Goal: Information Seeking & Learning: Learn about a topic

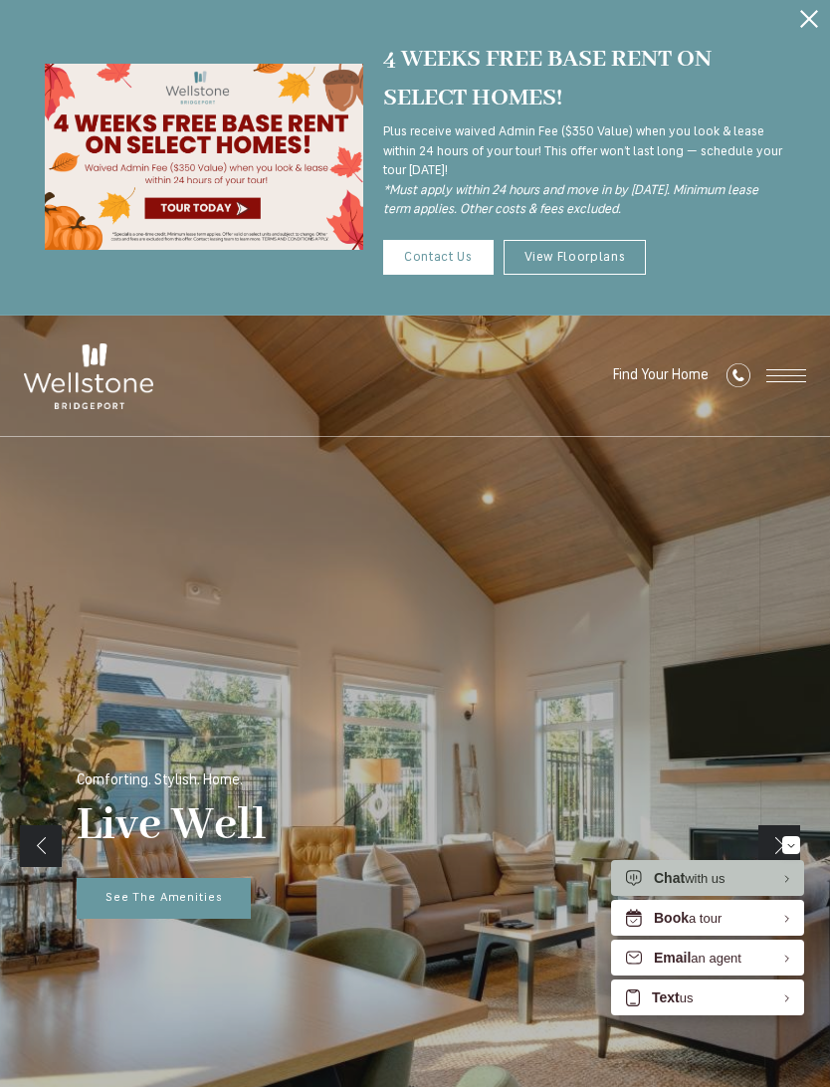
click at [582, 258] on link "View Floorplans" at bounding box center [575, 257] width 143 height 35
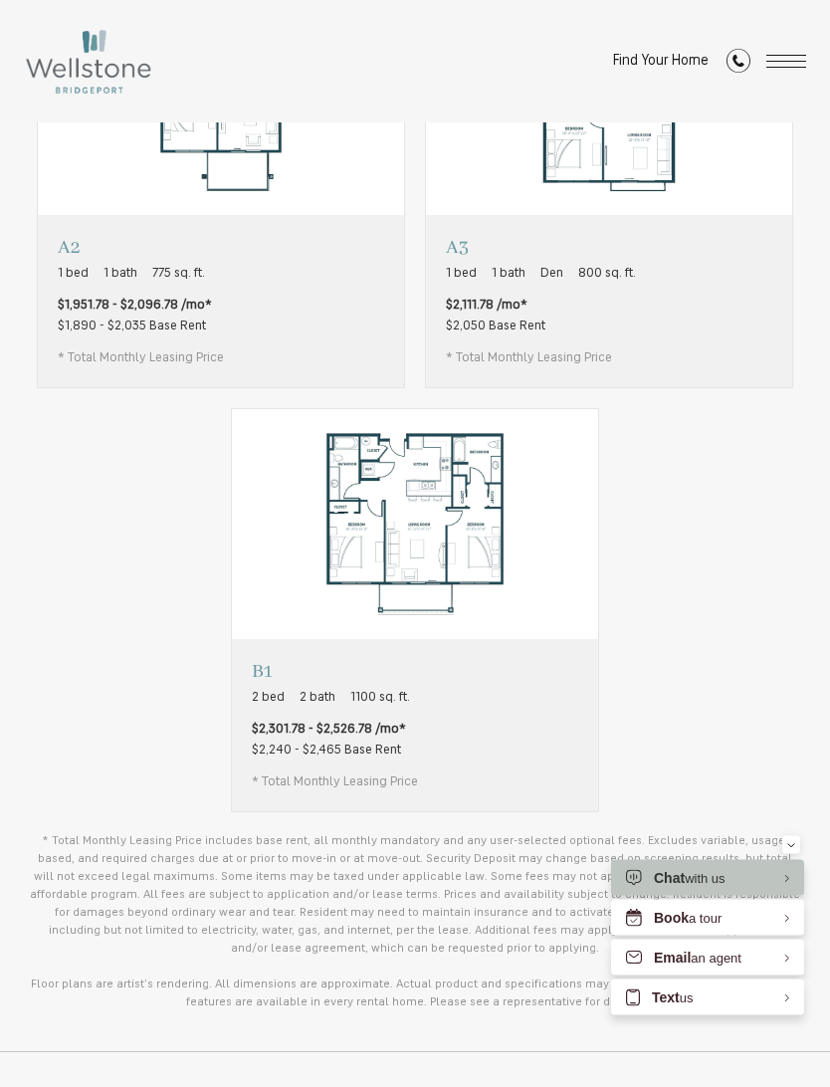
scroll to position [1294, 0]
click at [754, 976] on div "Email an agent" at bounding box center [707, 958] width 193 height 36
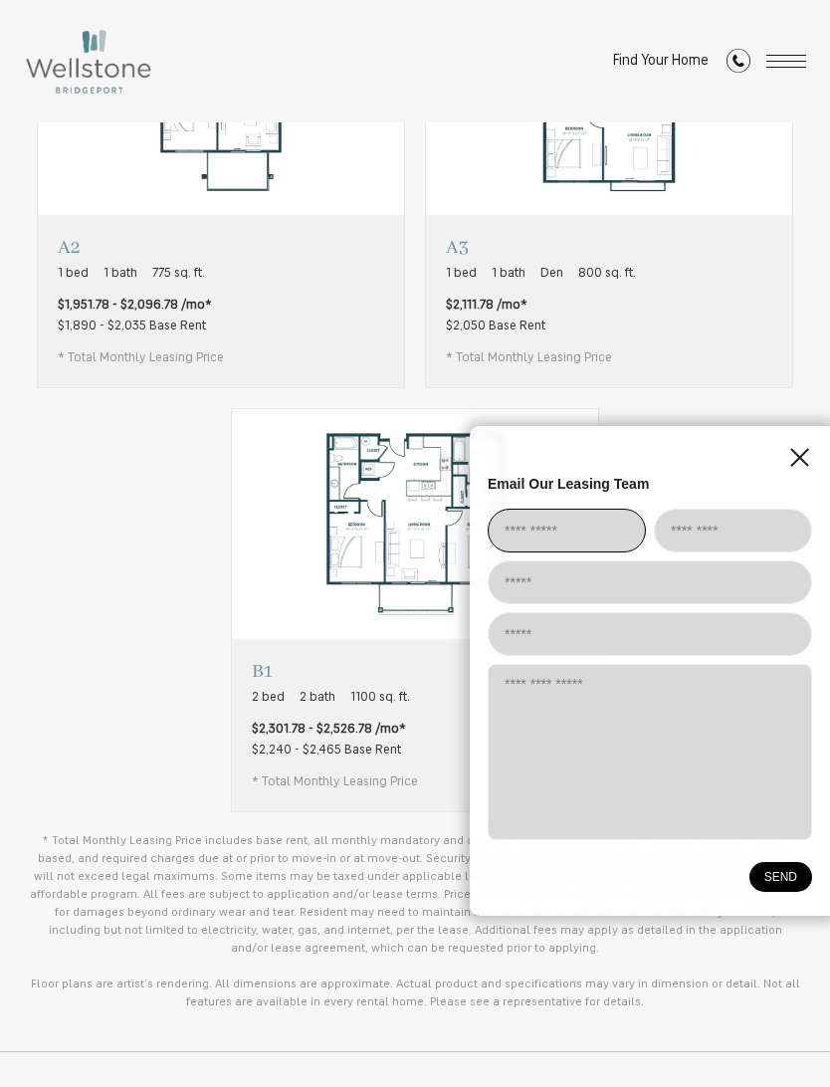
click at [579, 553] on input "EliseAI Widget" at bounding box center [567, 531] width 158 height 44
type input "***"
click at [722, 553] on input "EliseAI Widget" at bounding box center [733, 531] width 158 height 44
type input "********"
click at [648, 604] on input "EliseAI Widget" at bounding box center [650, 583] width 325 height 44
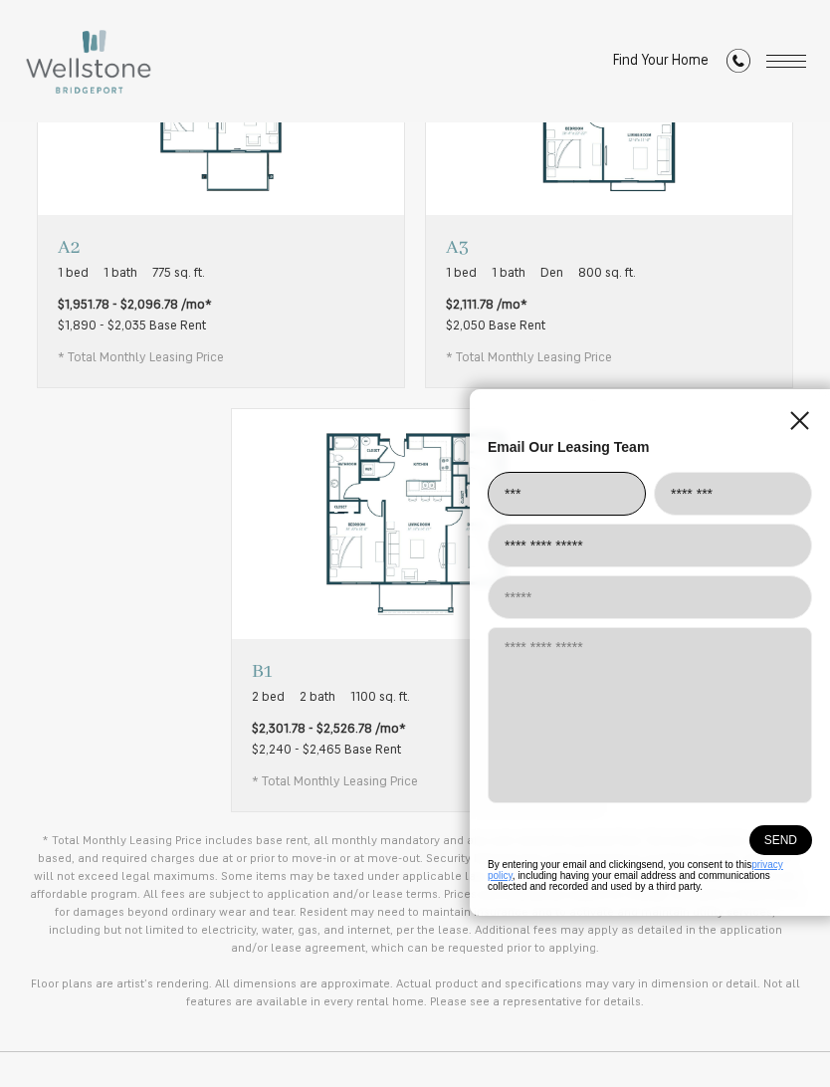
type input "**********"
click at [693, 720] on textarea "EliseAI Widget" at bounding box center [650, 715] width 325 height 176
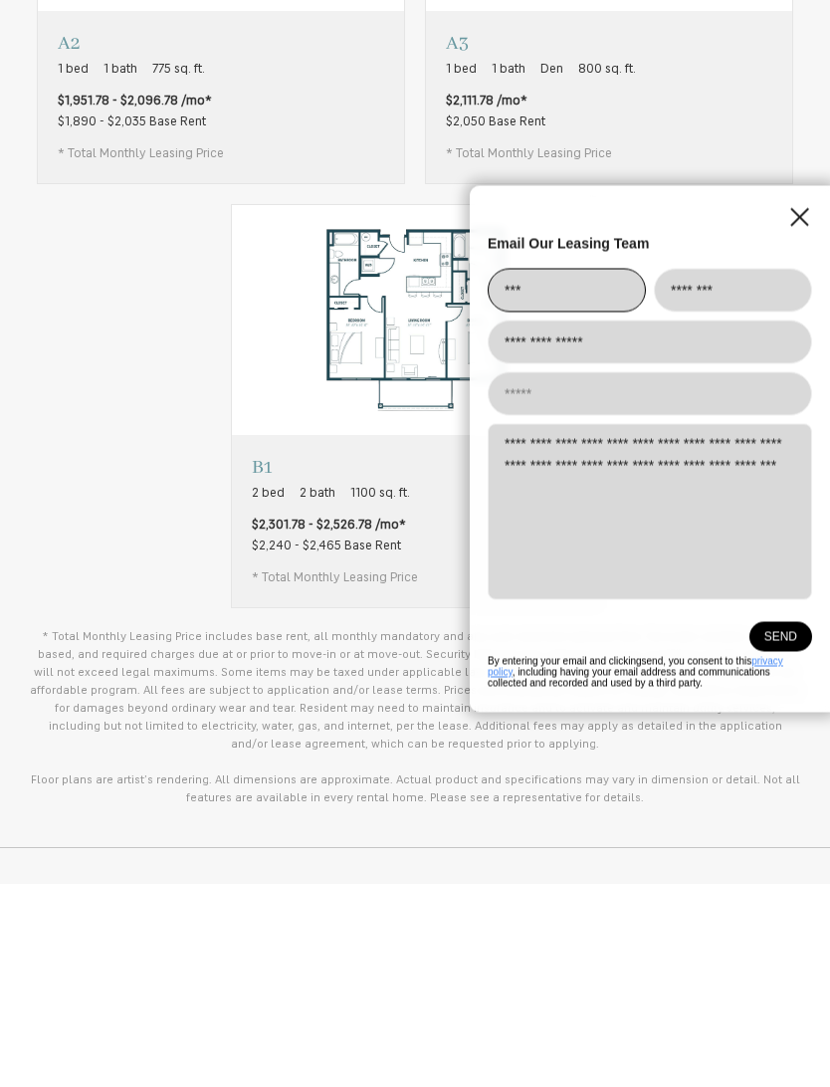
type textarea "**********"
click at [790, 826] on button "SEND" at bounding box center [781, 841] width 63 height 30
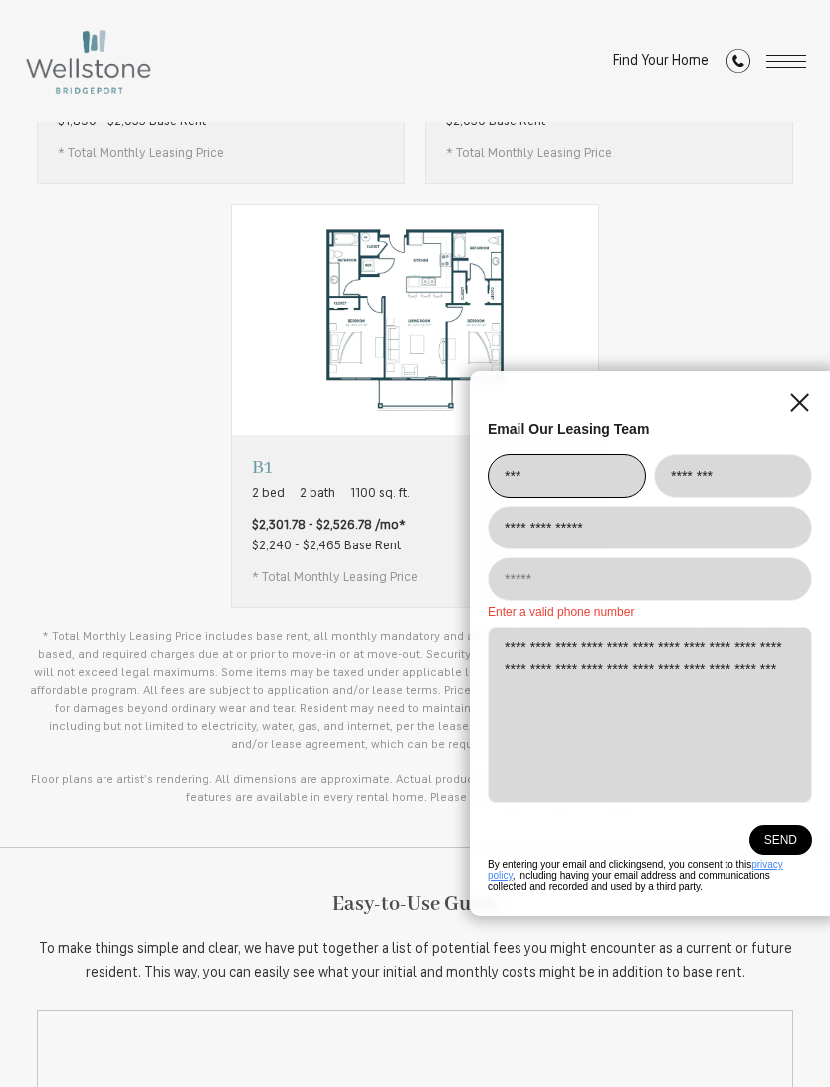
click at [702, 601] on input "EliseAI Widget" at bounding box center [650, 580] width 325 height 44
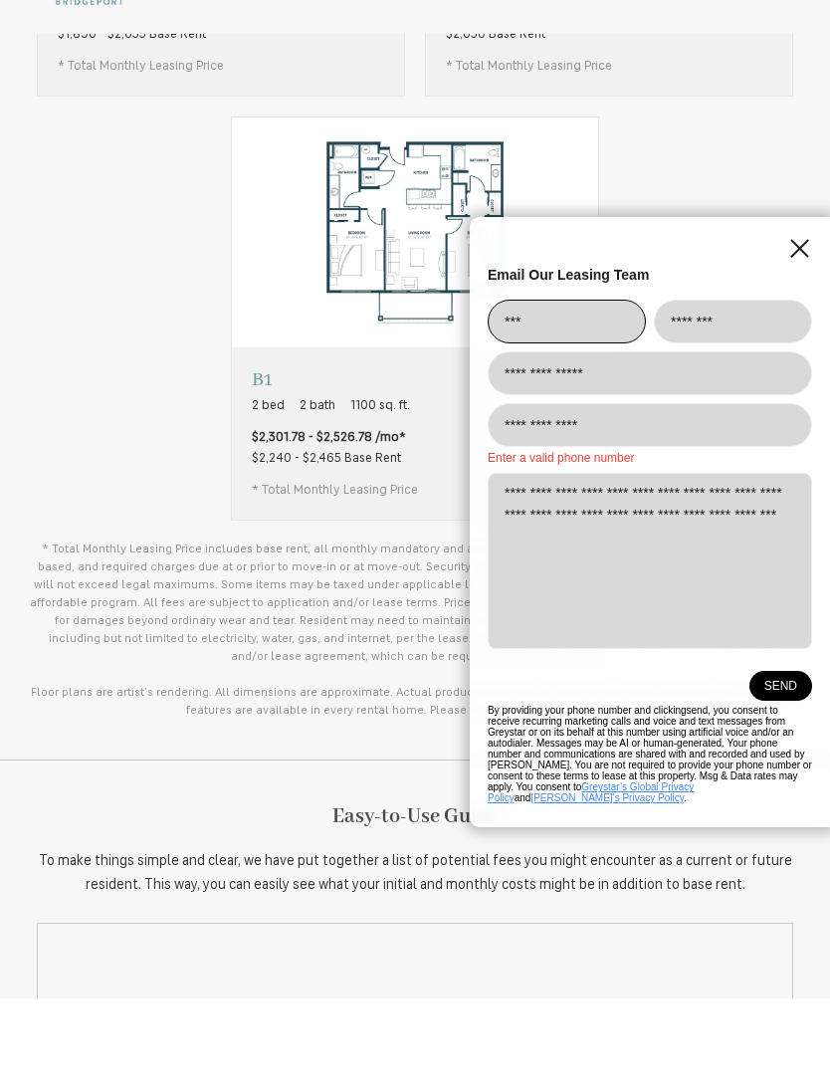
type input "**********"
click at [788, 760] on button "SEND" at bounding box center [781, 775] width 63 height 30
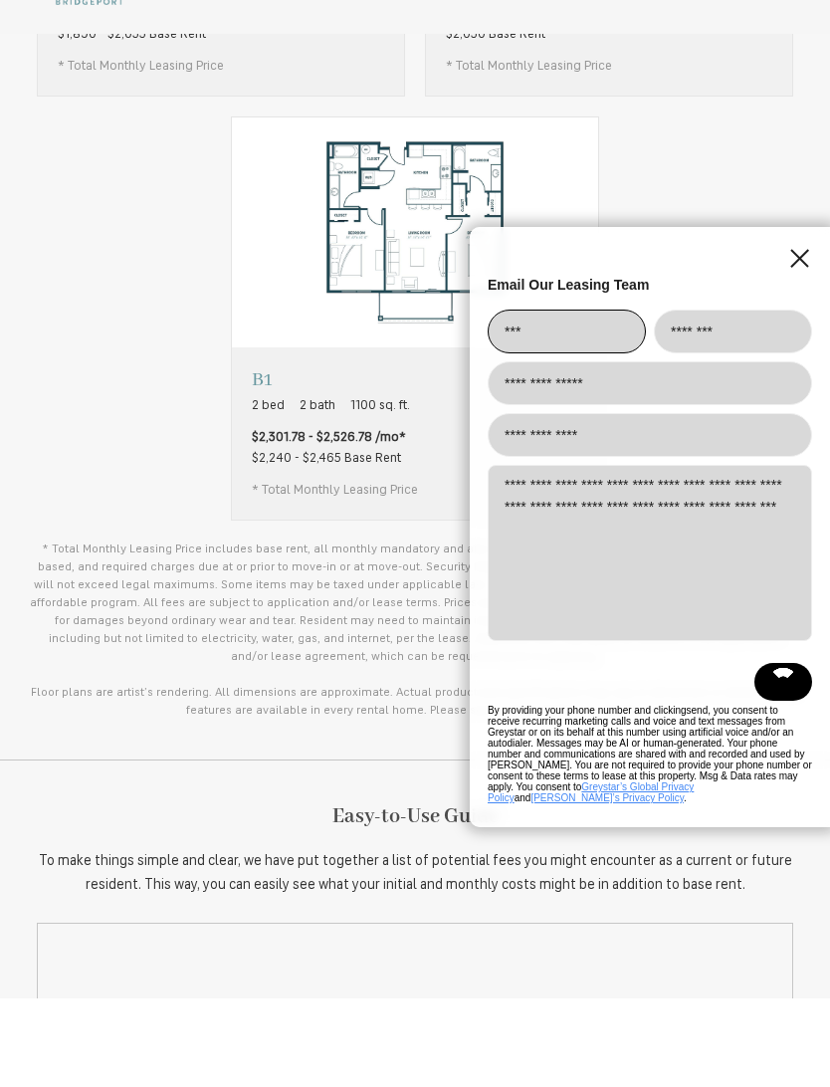
scroll to position [1586, 0]
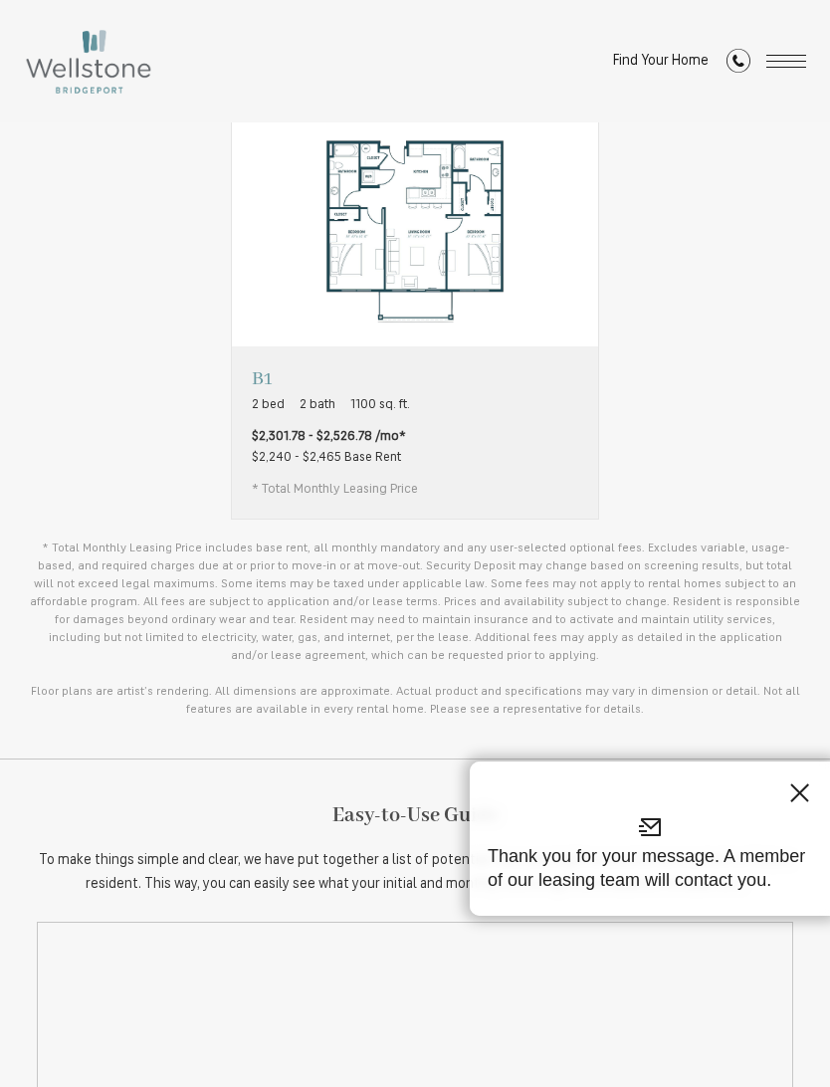
click at [788, 860] on div "Thank you for your message. A member of our leasing team will contact you." at bounding box center [650, 839] width 360 height 154
click at [797, 802] on line "EliseAI Widget" at bounding box center [800, 793] width 17 height 17
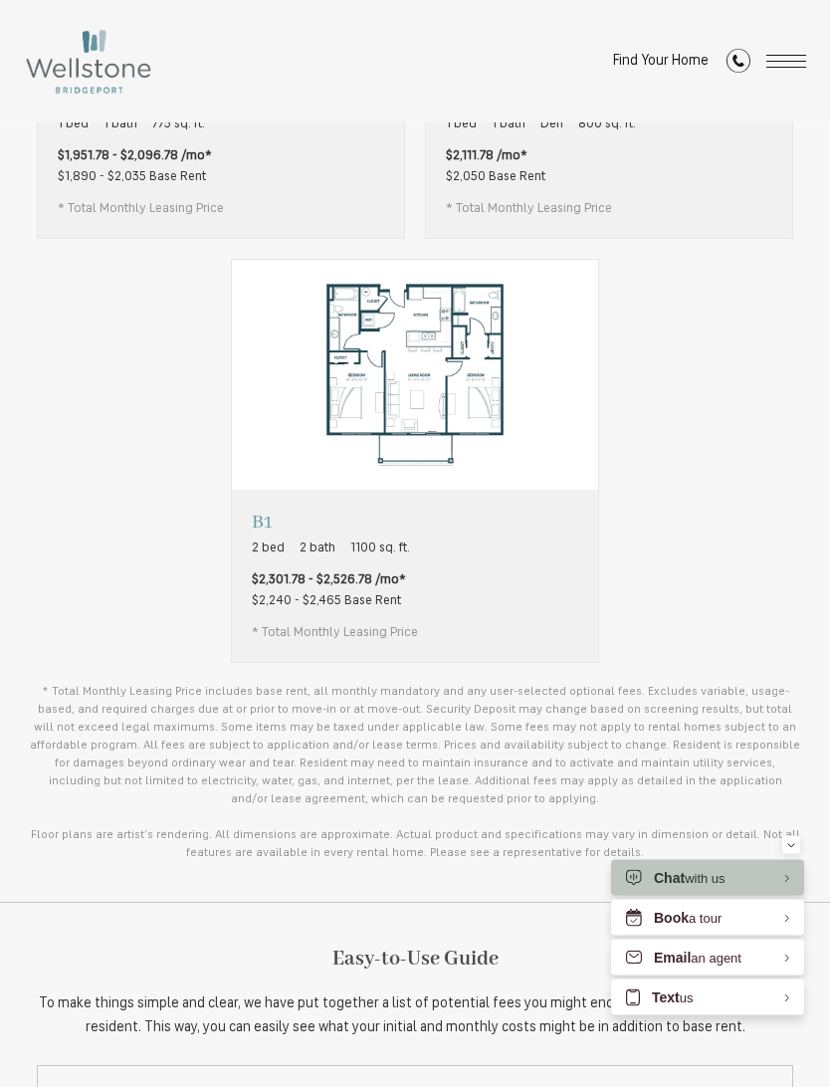
scroll to position [1443, 0]
click at [256, 518] on p "B1" at bounding box center [335, 522] width 166 height 25
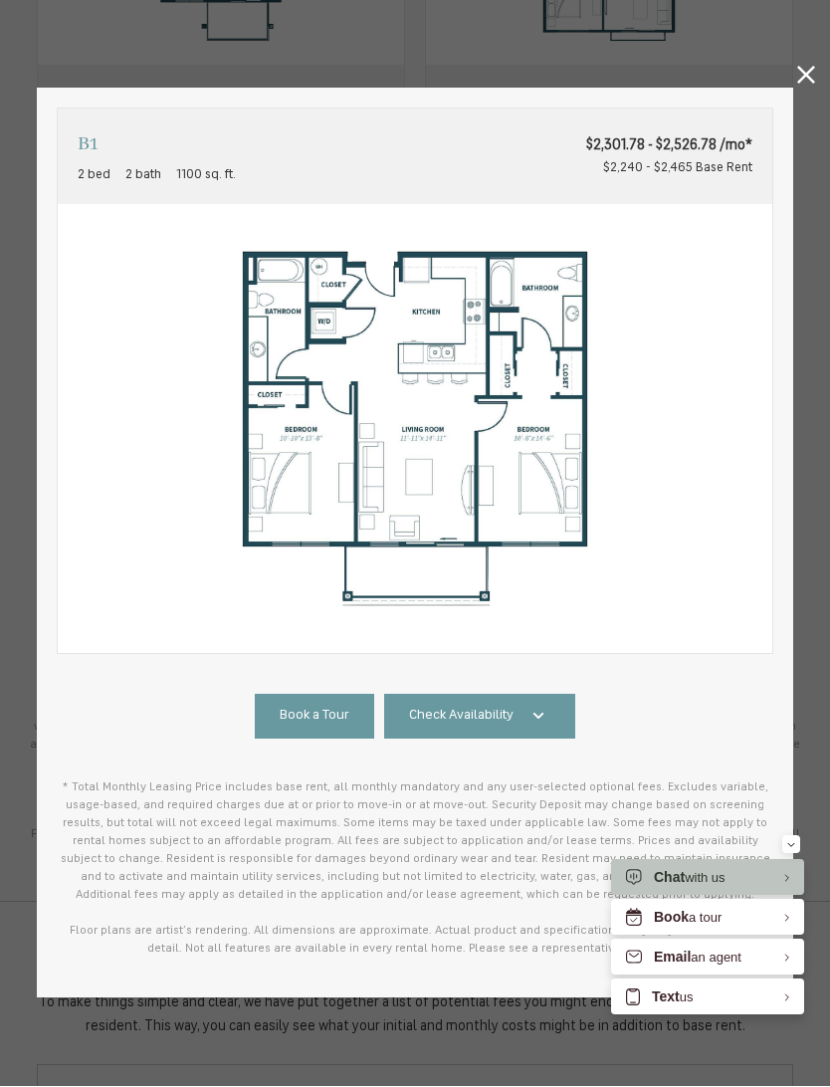
click at [430, 707] on span "Check Availability" at bounding box center [461, 717] width 105 height 20
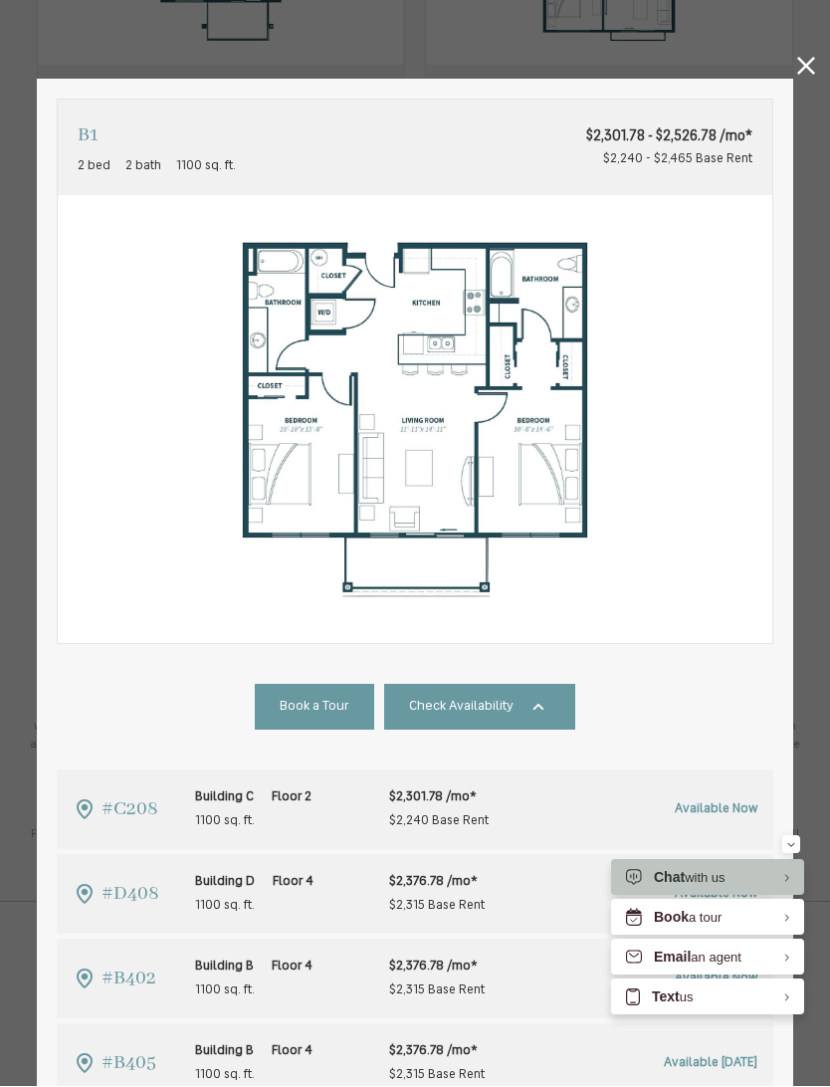
click at [805, 66] on icon at bounding box center [807, 67] width 18 height 18
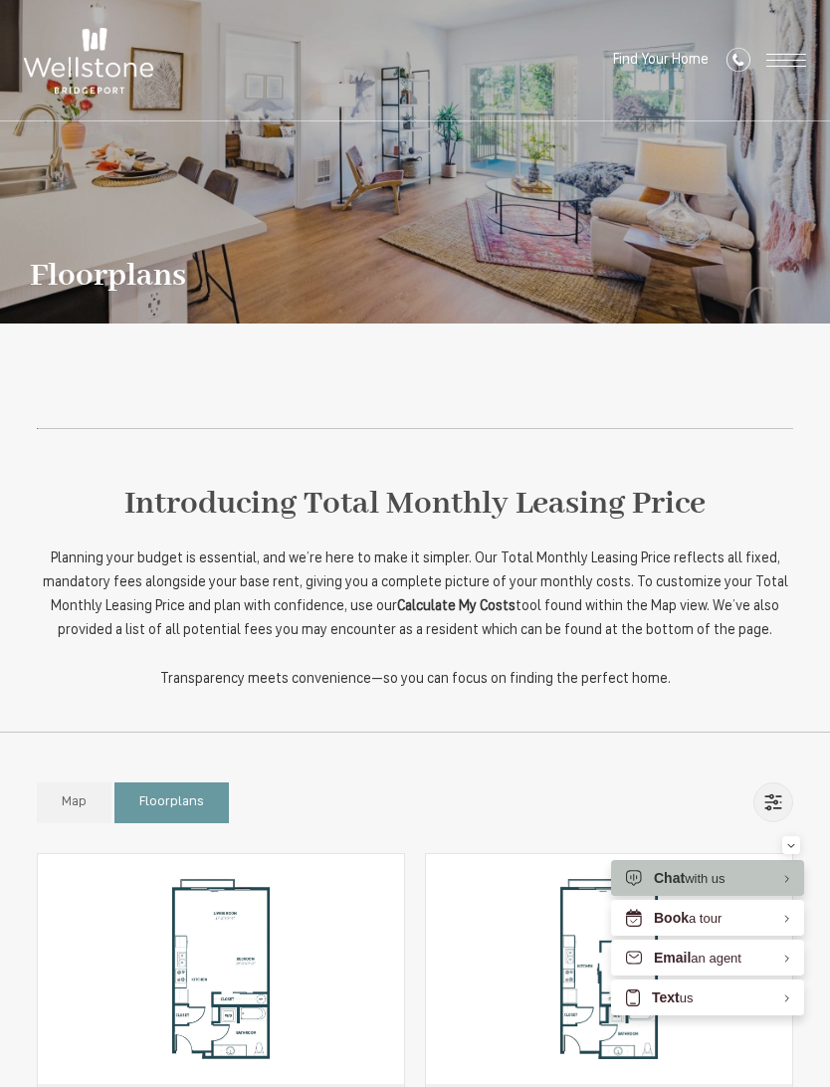
click at [784, 61] on span "Open Menu" at bounding box center [787, 60] width 40 height 1
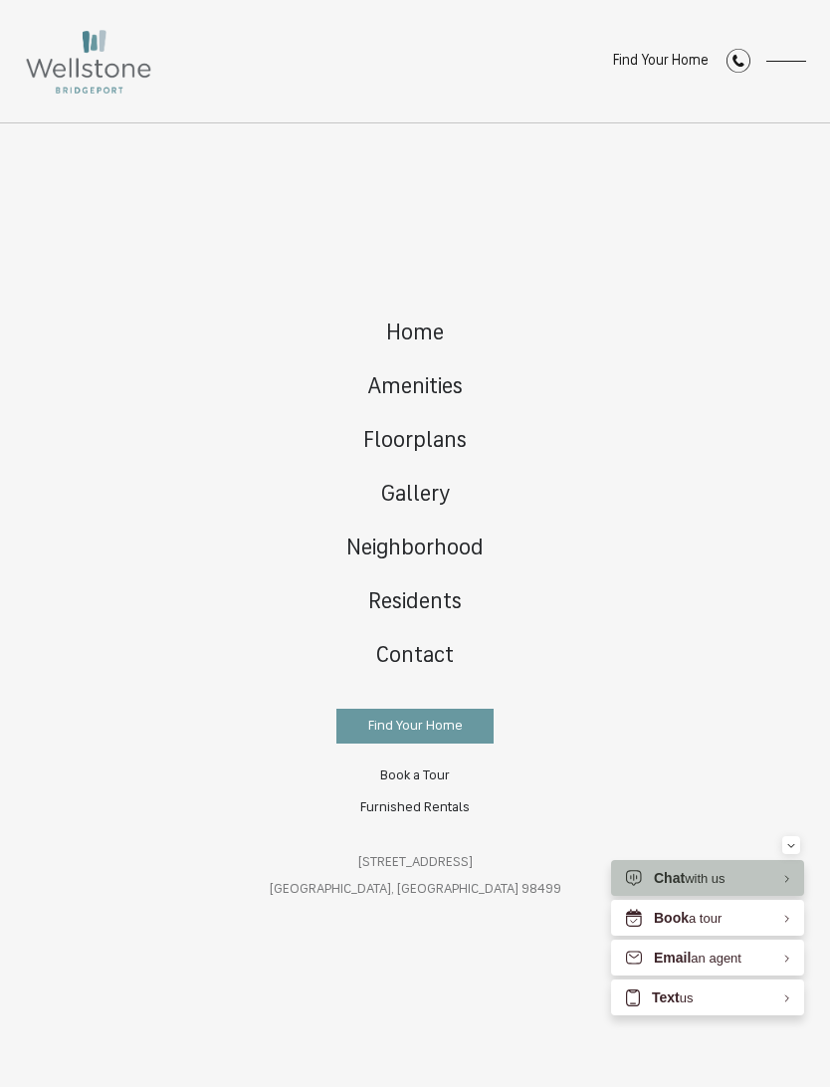
click at [434, 491] on span "Gallery" at bounding box center [415, 495] width 69 height 23
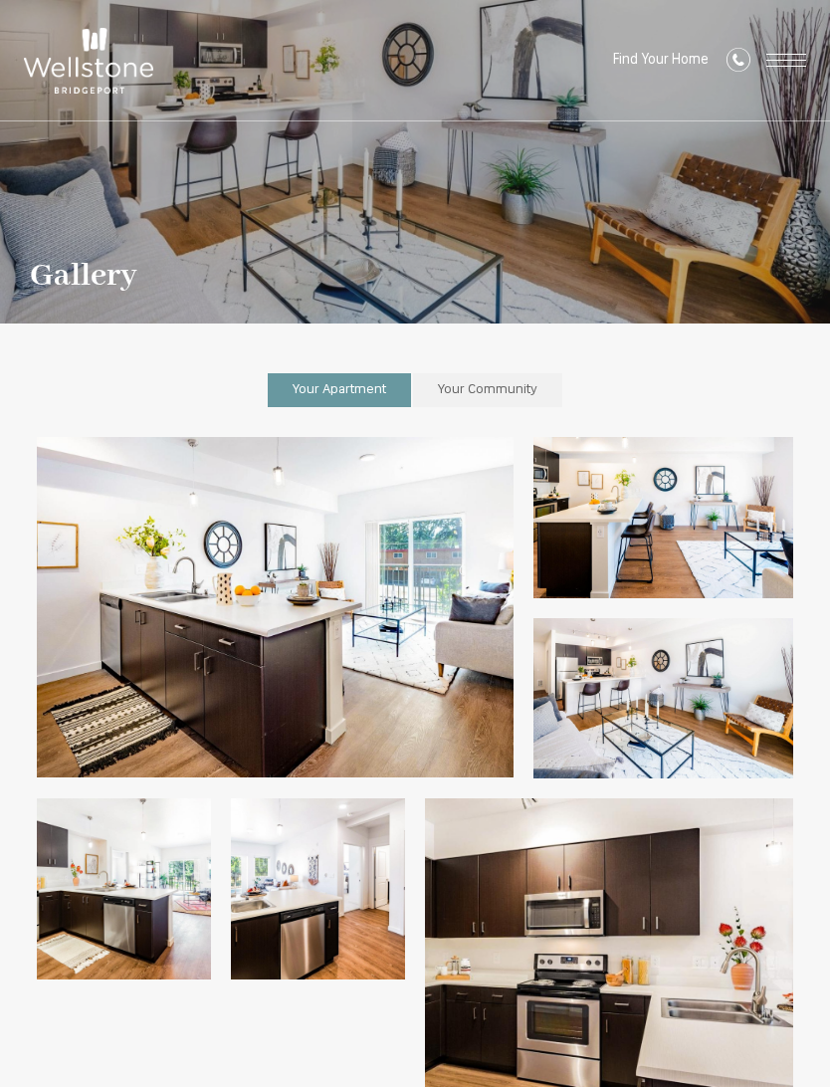
click at [148, 548] on img at bounding box center [275, 607] width 477 height 341
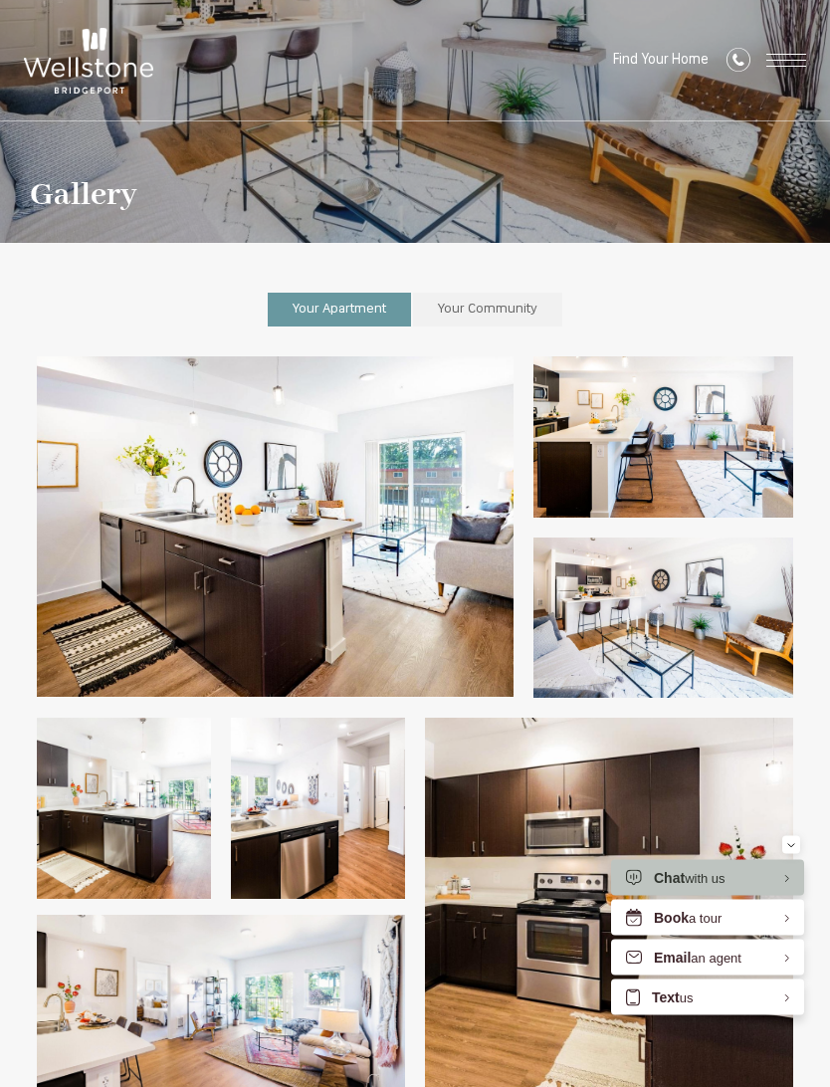
scroll to position [86, 0]
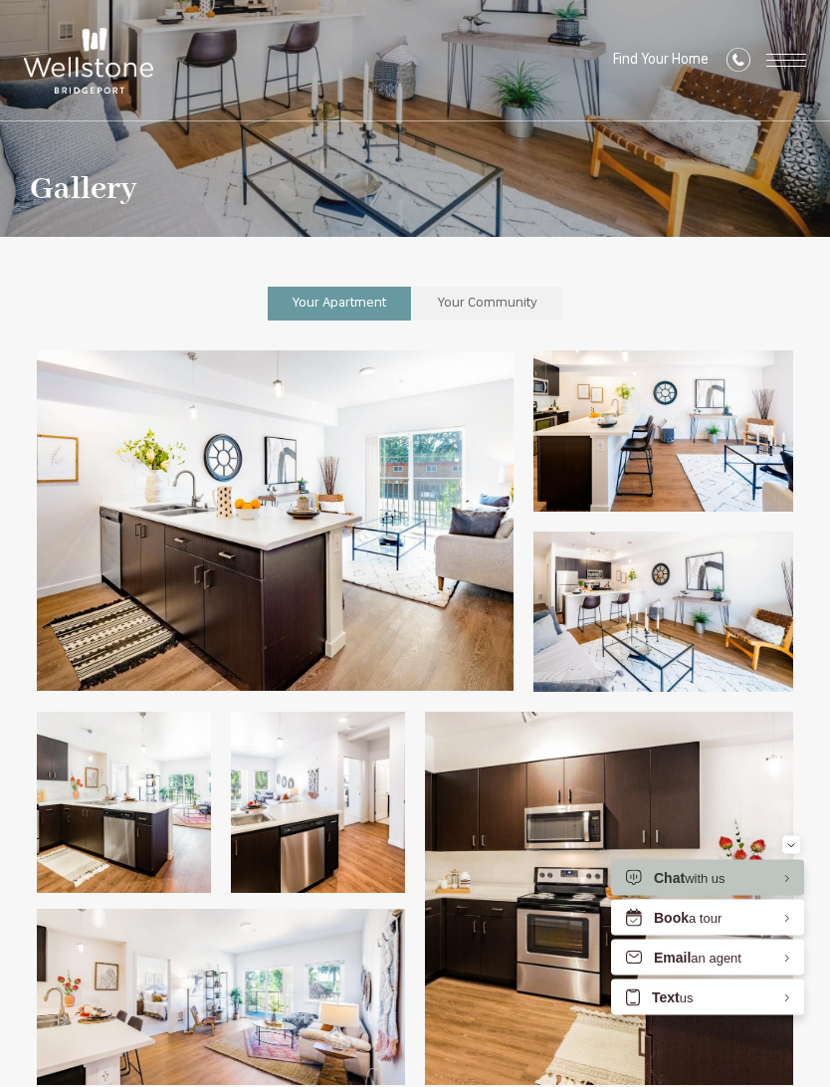
click at [743, 470] on img at bounding box center [664, 432] width 260 height 161
click at [731, 635] on img at bounding box center [664, 612] width 260 height 161
click at [121, 733] on img at bounding box center [124, 802] width 174 height 181
click at [676, 809] on img at bounding box center [609, 898] width 368 height 372
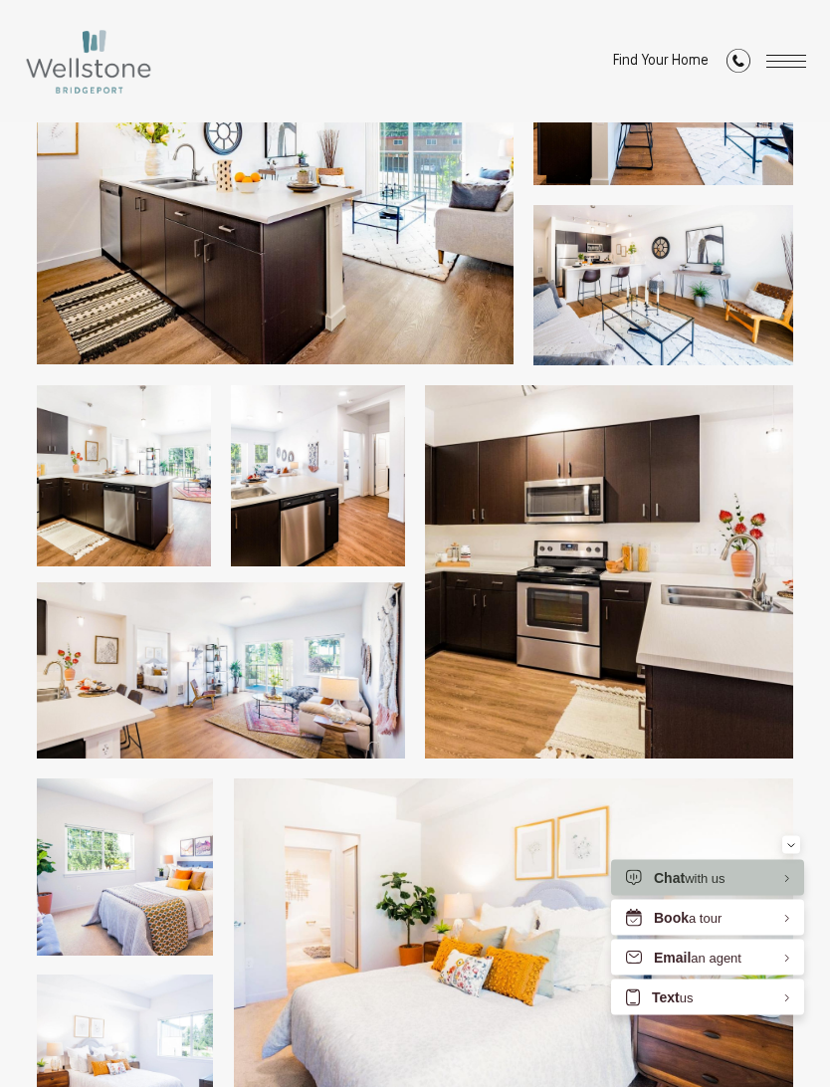
scroll to position [418, 0]
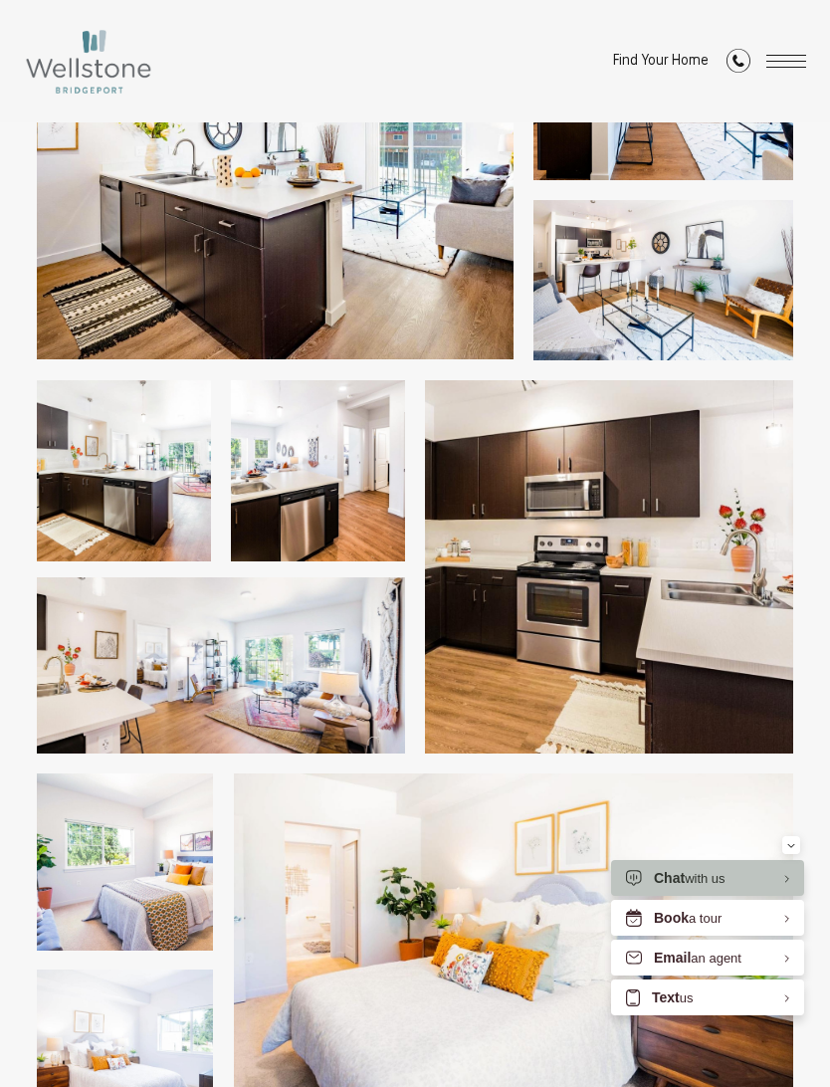
click at [741, 664] on img at bounding box center [609, 566] width 368 height 372
click at [153, 677] on img at bounding box center [221, 665] width 368 height 175
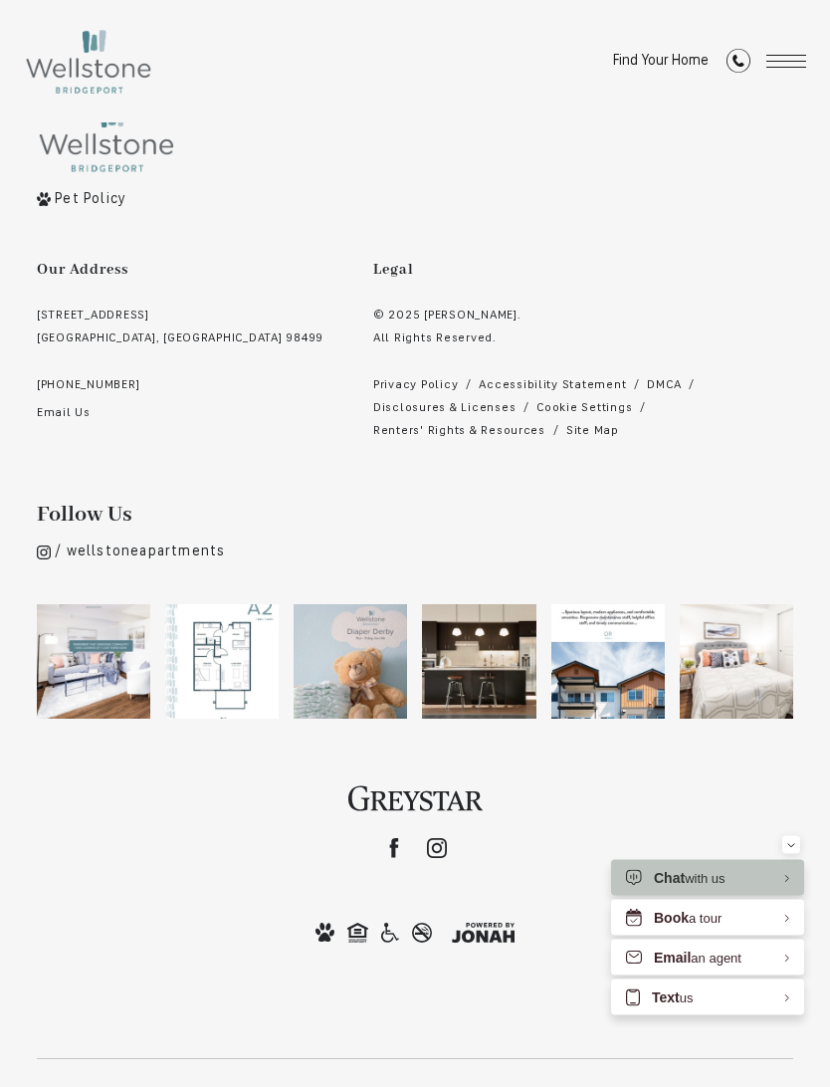
scroll to position [3556, 0]
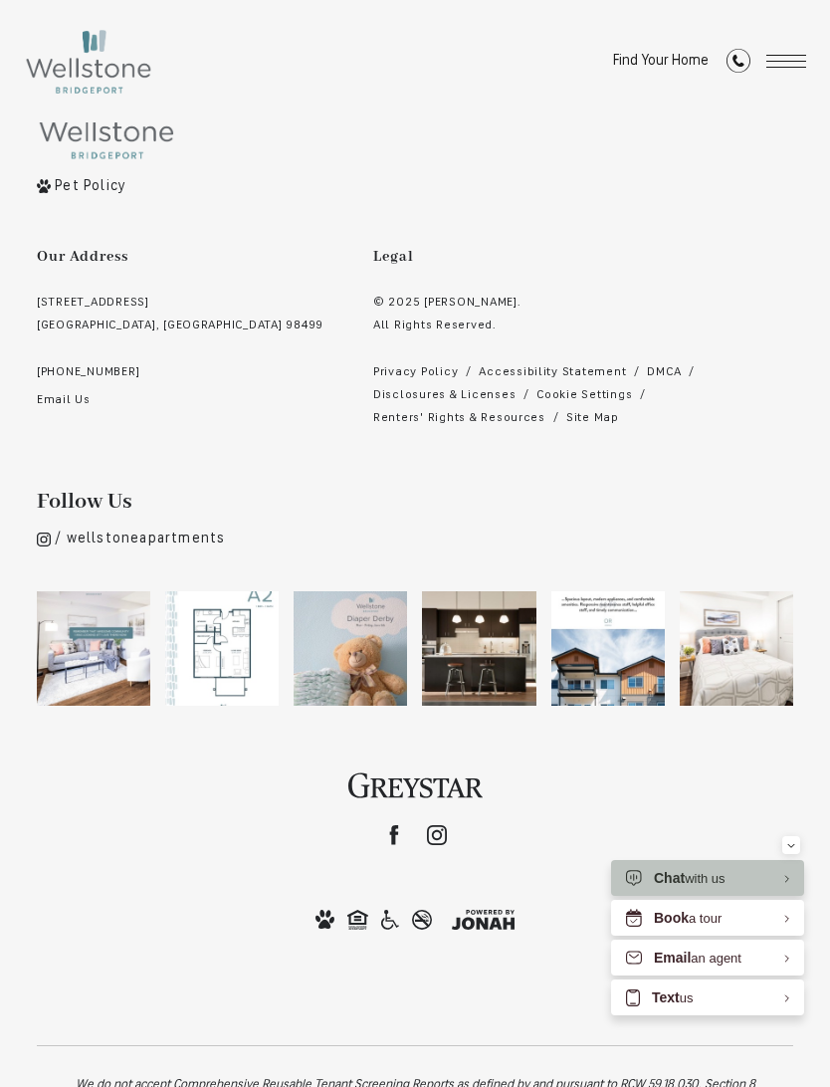
click at [201, 639] on img at bounding box center [222, 648] width 114 height 114
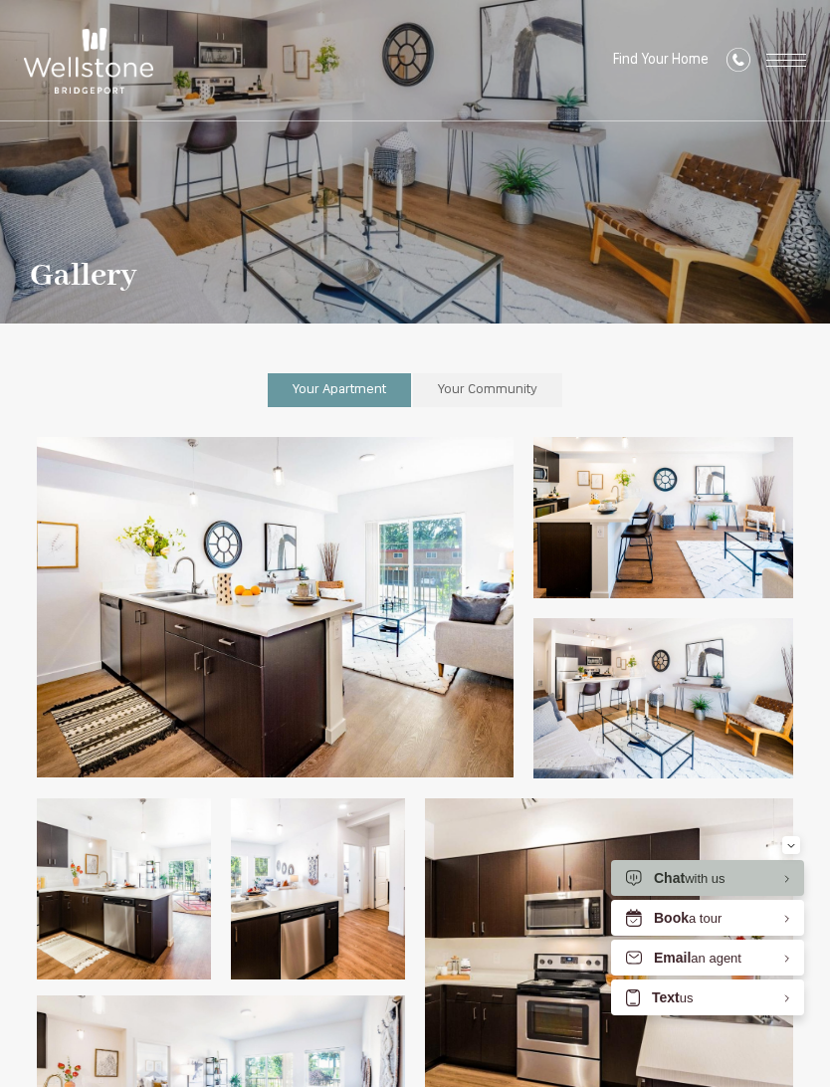
click at [793, 66] on span "Open Menu" at bounding box center [787, 66] width 40 height 1
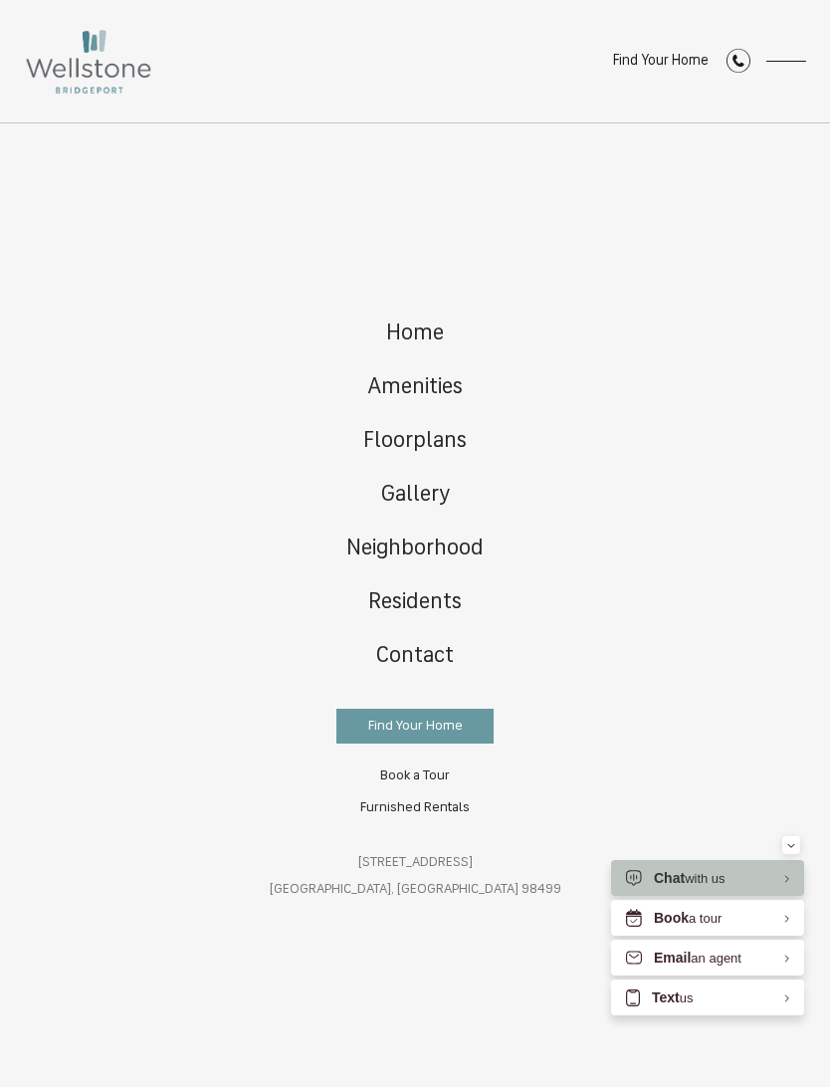
click at [449, 438] on span "Floorplans" at bounding box center [415, 441] width 104 height 23
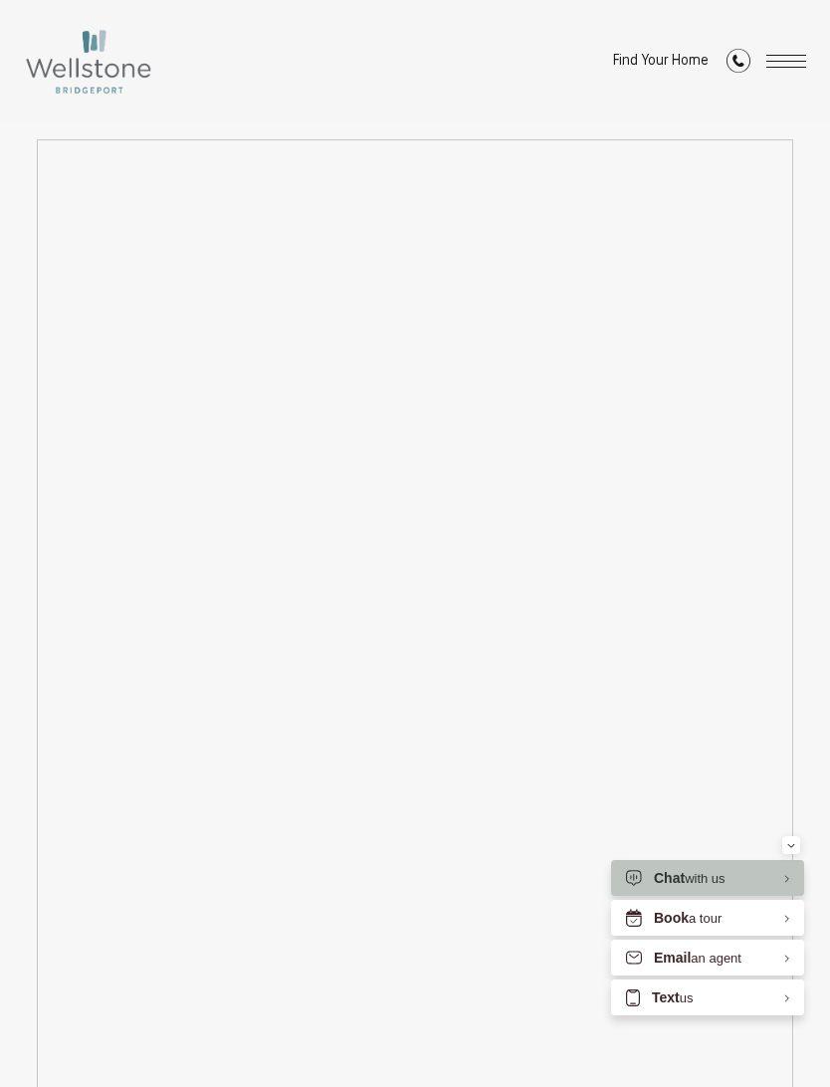
scroll to position [2368, 0]
click at [776, 47] on div "Find Your Home" at bounding box center [702, 61] width 207 height 122
click at [784, 56] on span "Open Menu" at bounding box center [787, 55] width 40 height 1
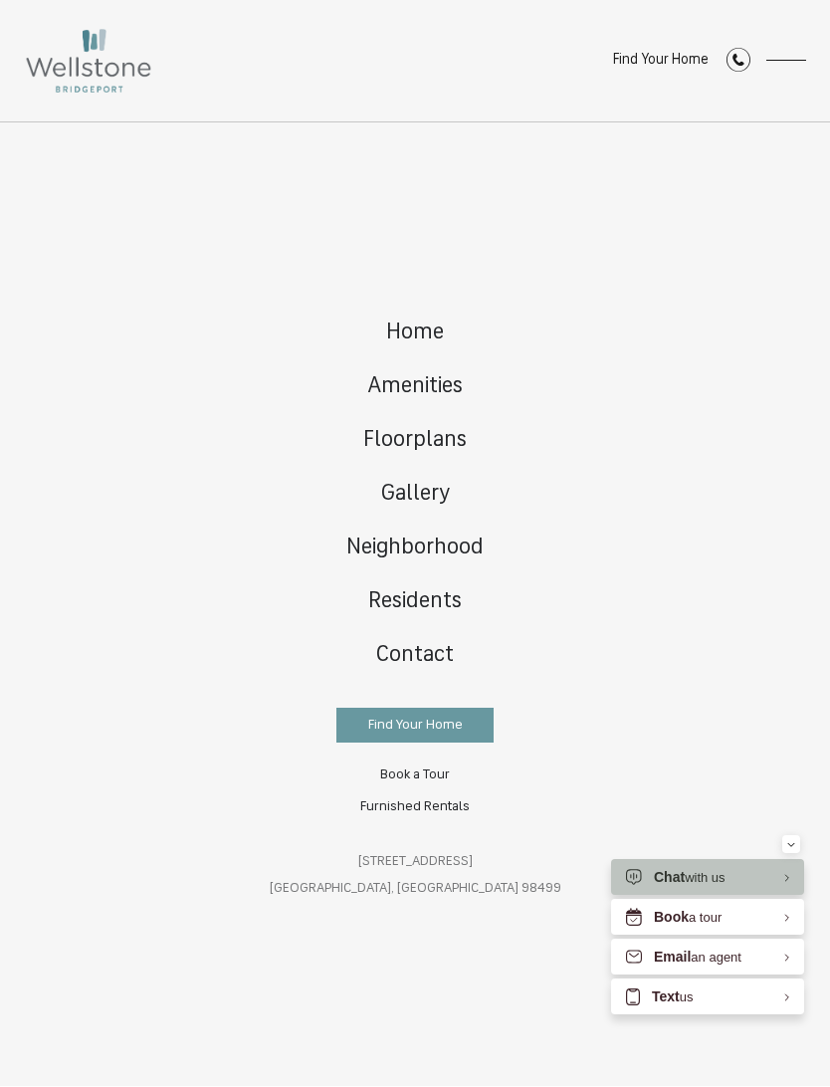
click at [474, 523] on link "Neighborhood" at bounding box center [415, 550] width 197 height 54
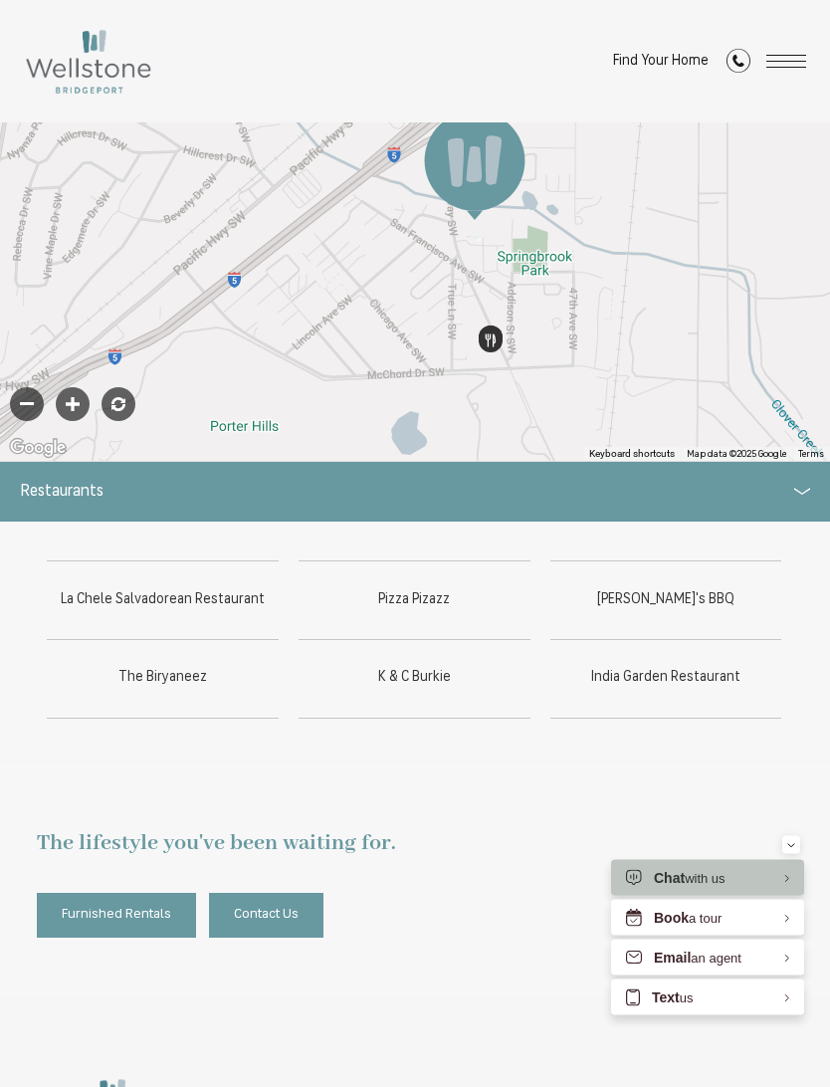
scroll to position [279, 0]
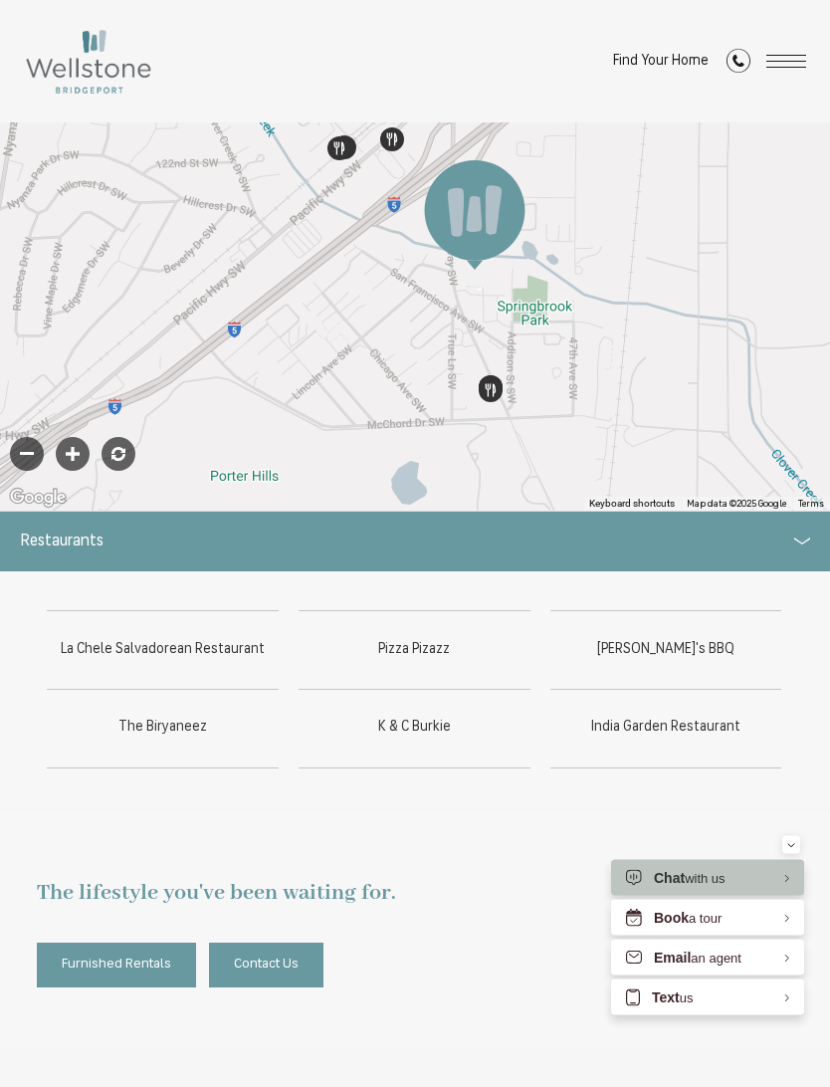
click at [794, 55] on span "Open Menu" at bounding box center [787, 55] width 40 height 1
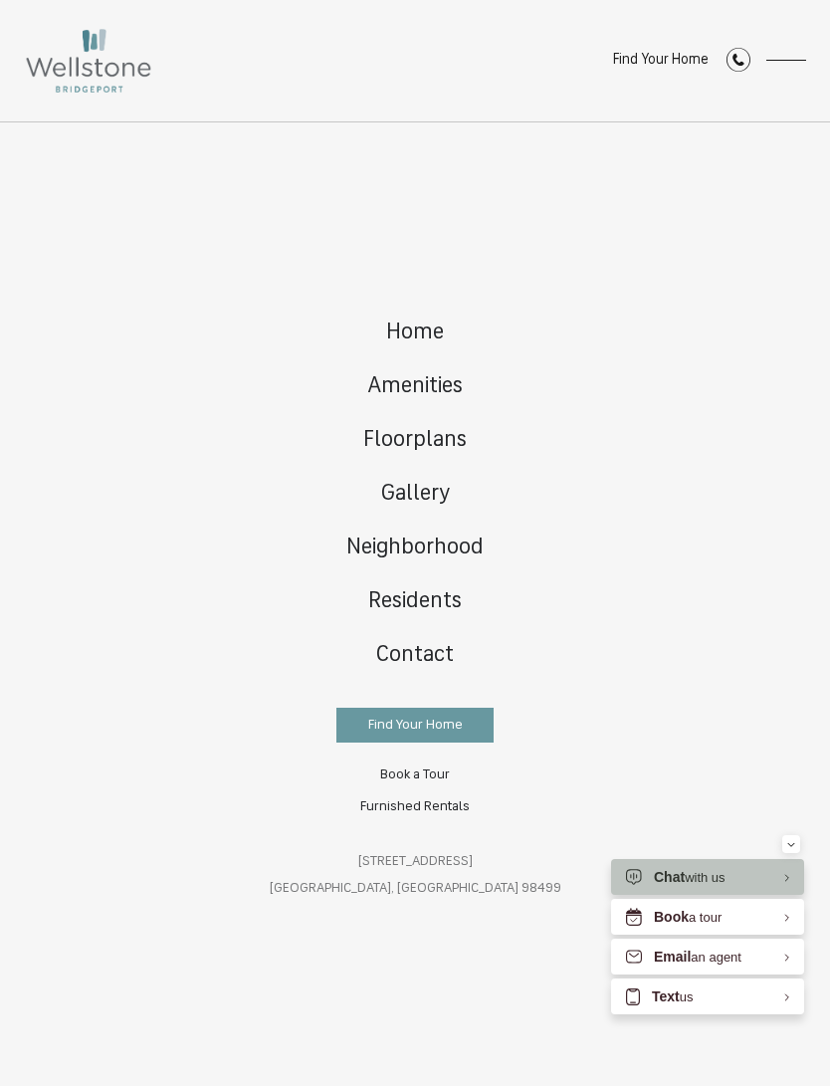
click at [426, 392] on span "Amenities" at bounding box center [415, 387] width 96 height 23
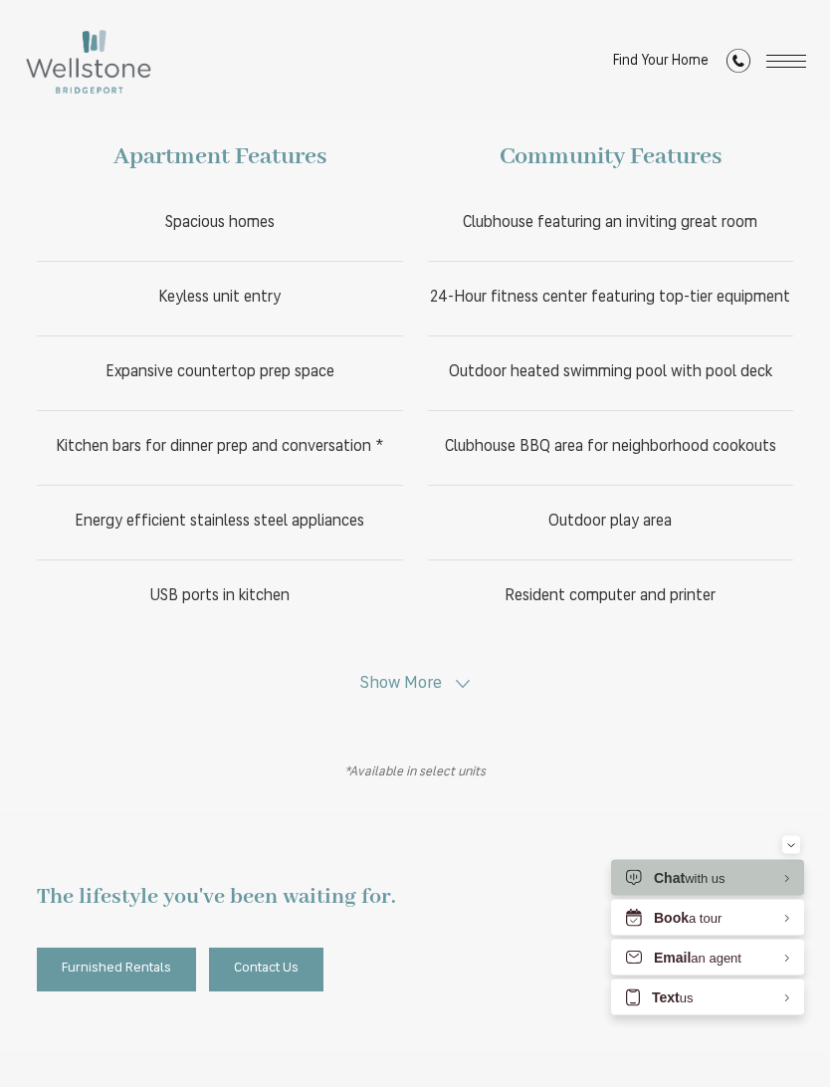
scroll to position [484, 0]
click at [435, 675] on span "Show More" at bounding box center [401, 683] width 82 height 17
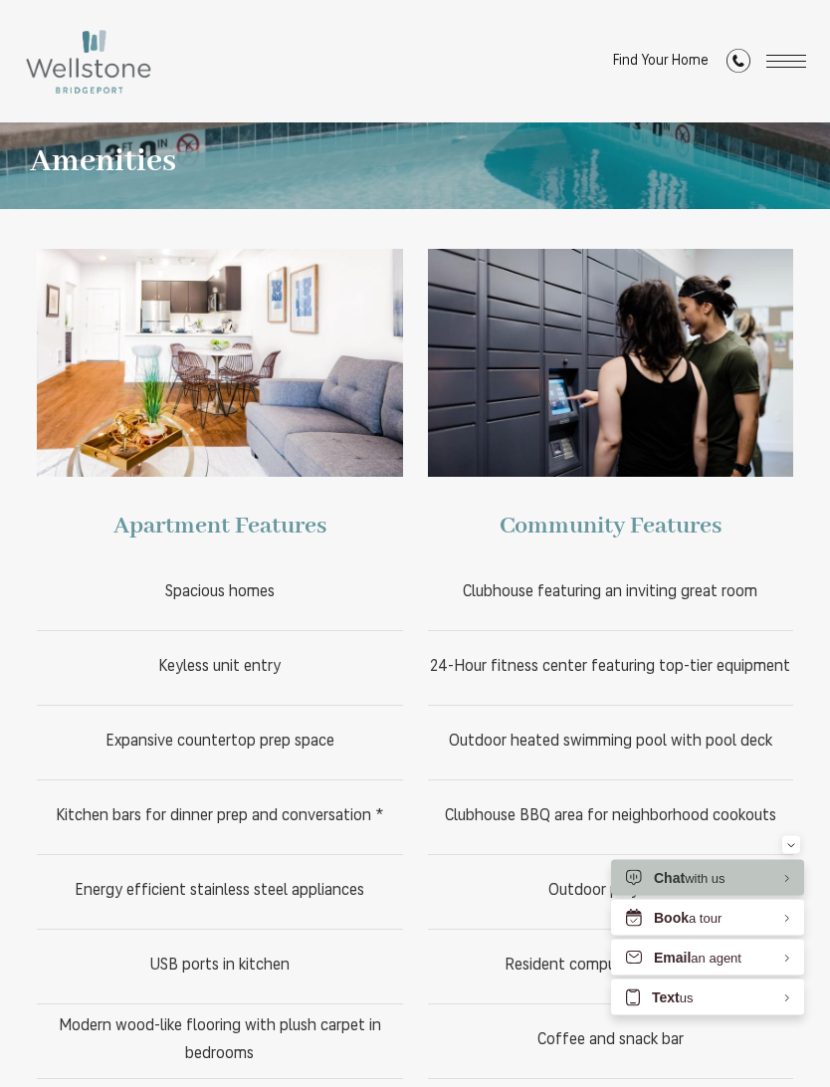
scroll to position [0, 0]
